Goal: Book appointment/travel/reservation

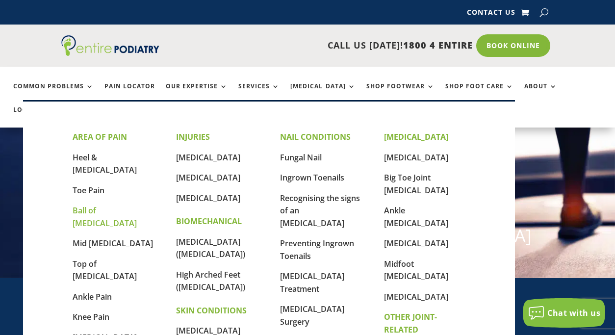
click at [101, 205] on link "Ball of [MEDICAL_DATA]" at bounding box center [105, 217] width 64 height 24
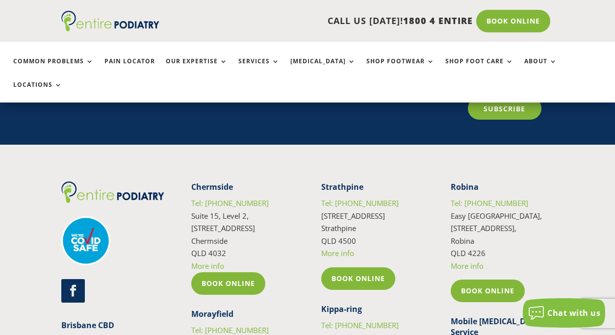
scroll to position [1530, 0]
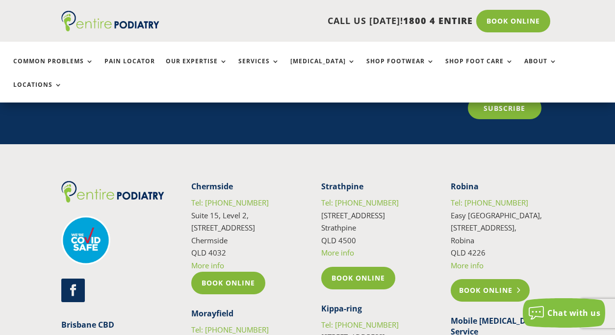
click at [481, 279] on link "Book Online" at bounding box center [490, 290] width 79 height 23
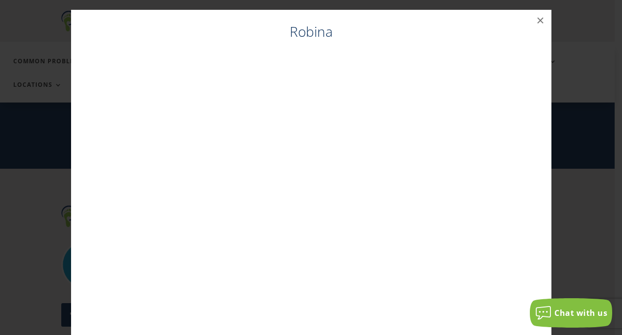
scroll to position [1502, 0]
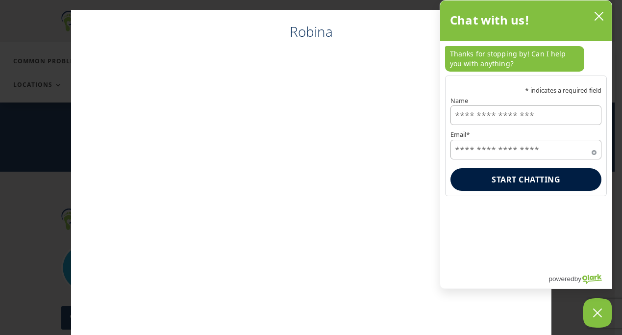
click at [497, 113] on input "Name" at bounding box center [526, 115] width 151 height 20
click at [549, 115] on input "Name" at bounding box center [526, 115] width 151 height 20
click at [562, 114] on input "Name" at bounding box center [526, 115] width 151 height 20
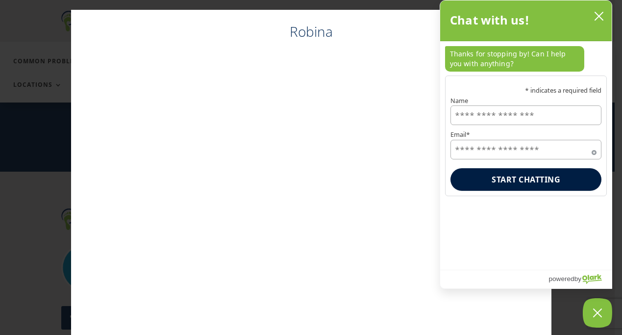
click at [596, 11] on icon "close chatbox" at bounding box center [599, 16] width 10 height 10
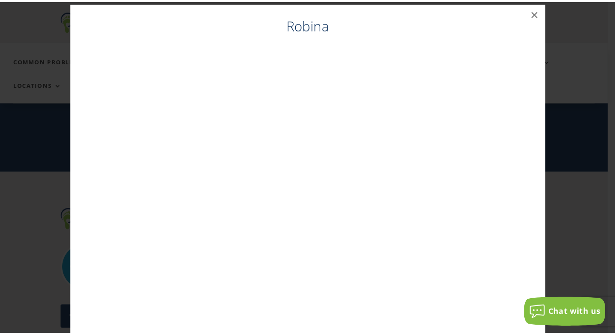
scroll to position [0, 0]
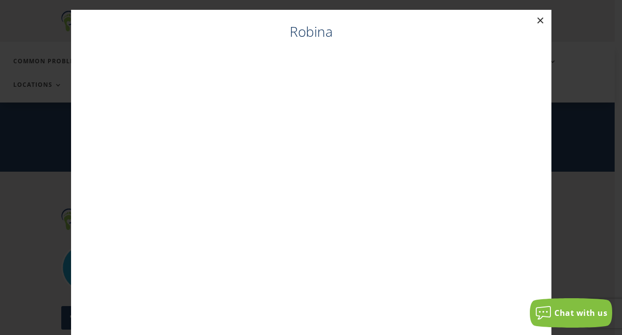
click at [535, 21] on button "×" at bounding box center [541, 21] width 22 height 22
